Goal: Check status: Check status

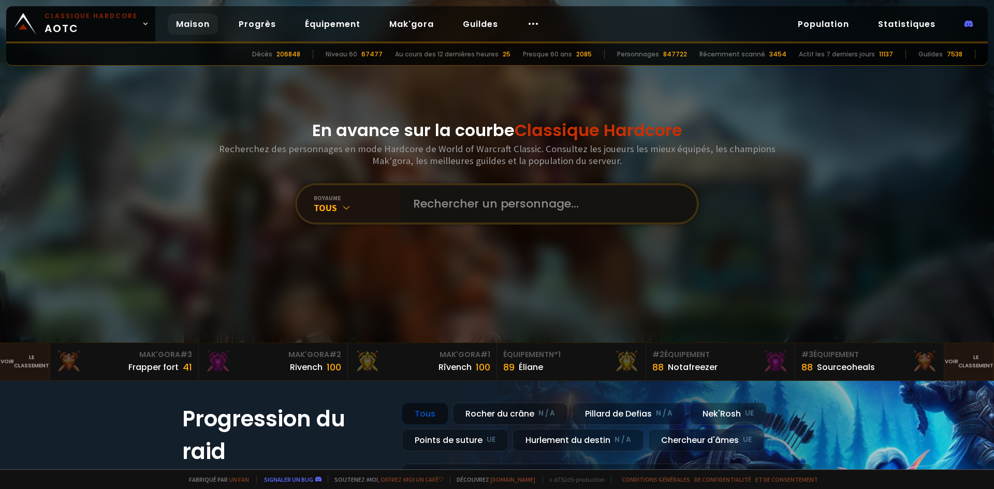
click at [462, 212] on input "text" at bounding box center [546, 203] width 278 height 37
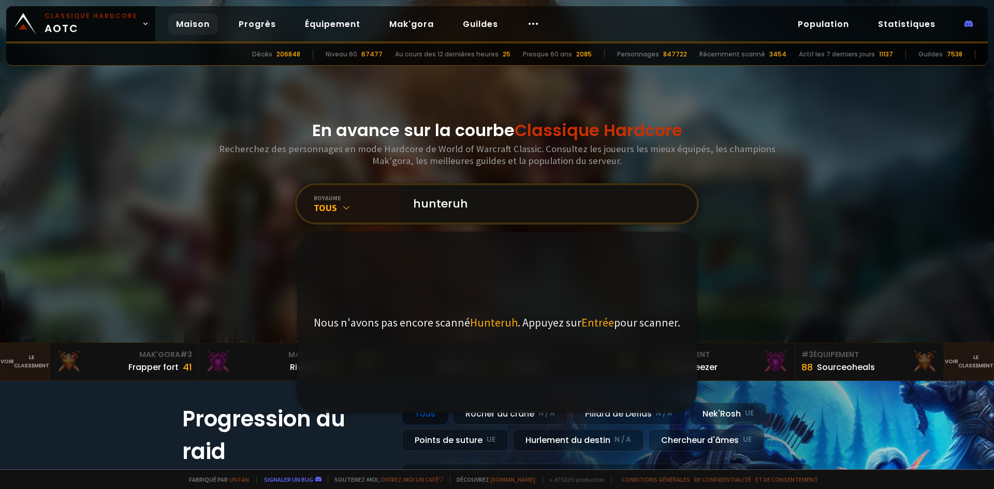
type input "hunteruh"
click at [332, 212] on font "Tous" at bounding box center [325, 208] width 23 height 12
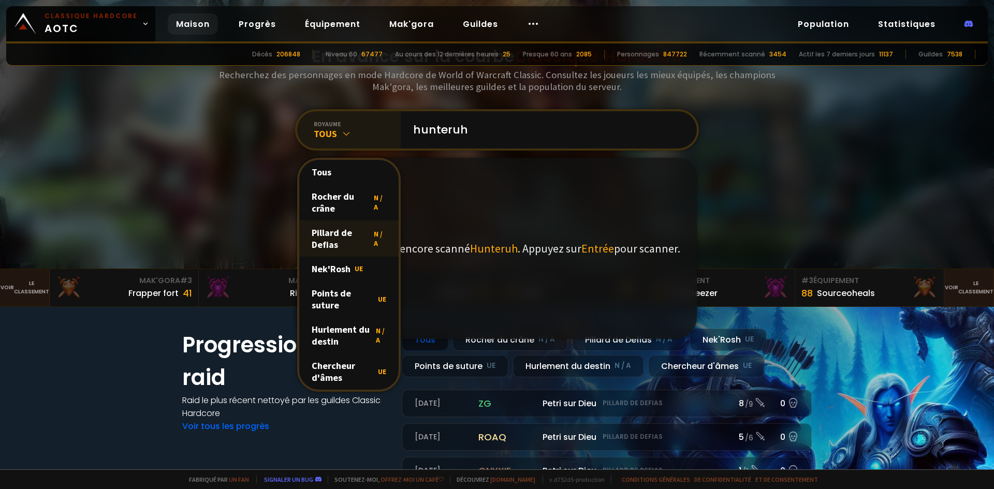
scroll to position [155, 0]
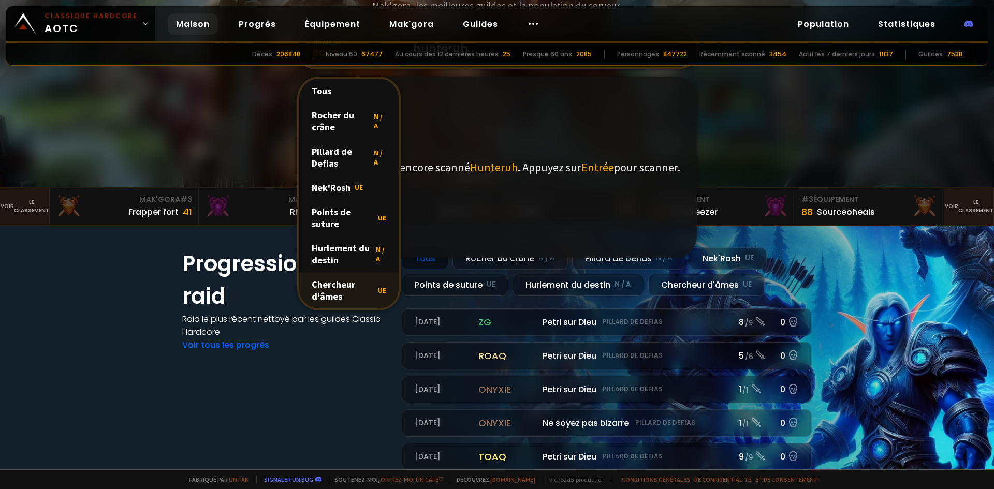
click at [357, 293] on font "Chercheur d'âmes" at bounding box center [343, 290] width 62 height 24
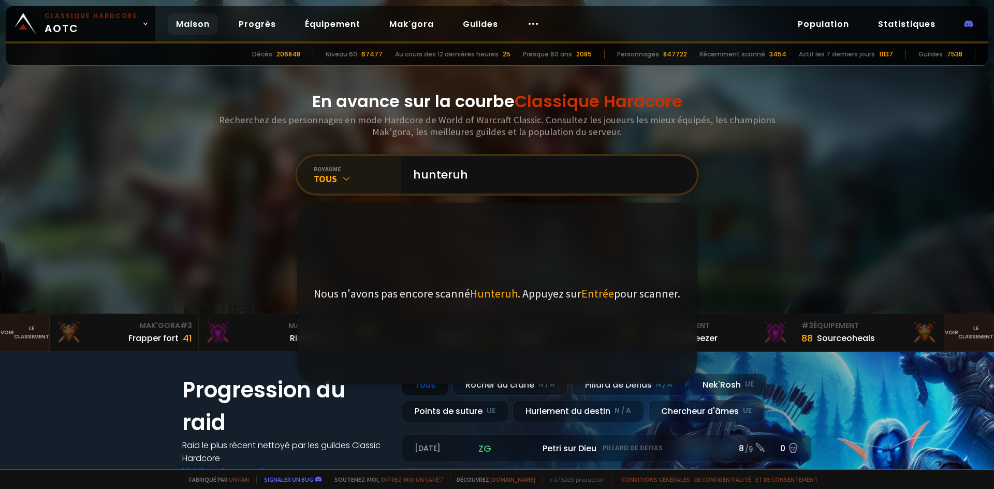
scroll to position [0, 0]
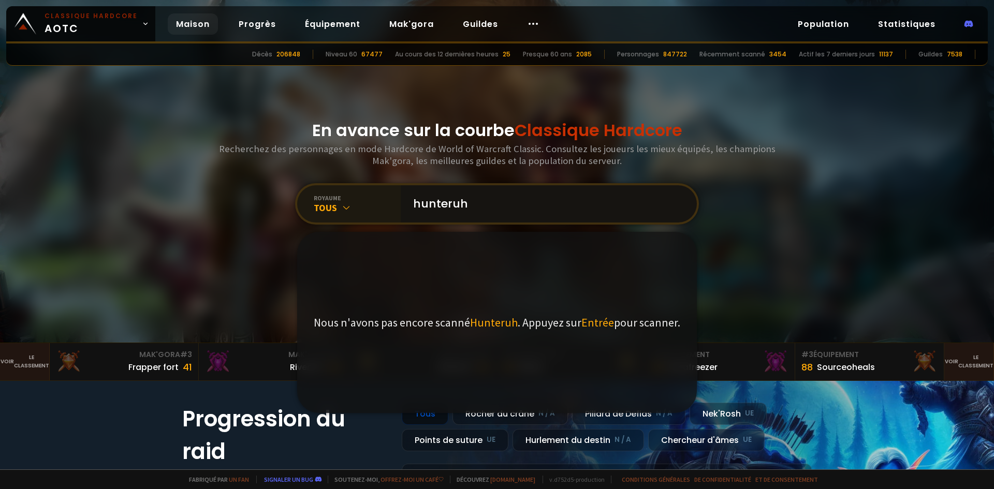
click at [491, 208] on input "hunteruh" at bounding box center [546, 203] width 278 height 37
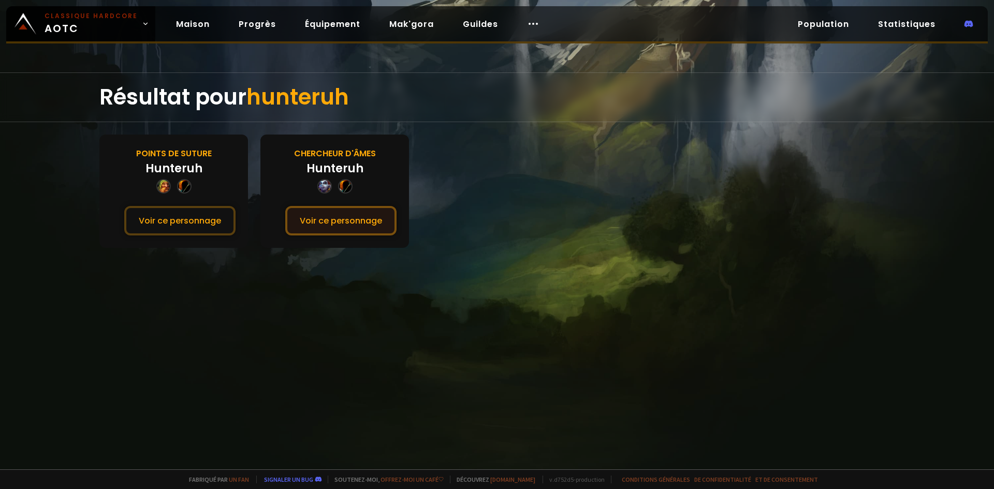
click at [321, 215] on font "Voir ce personnage" at bounding box center [341, 221] width 82 height 12
